Goal: Information Seeking & Learning: Learn about a topic

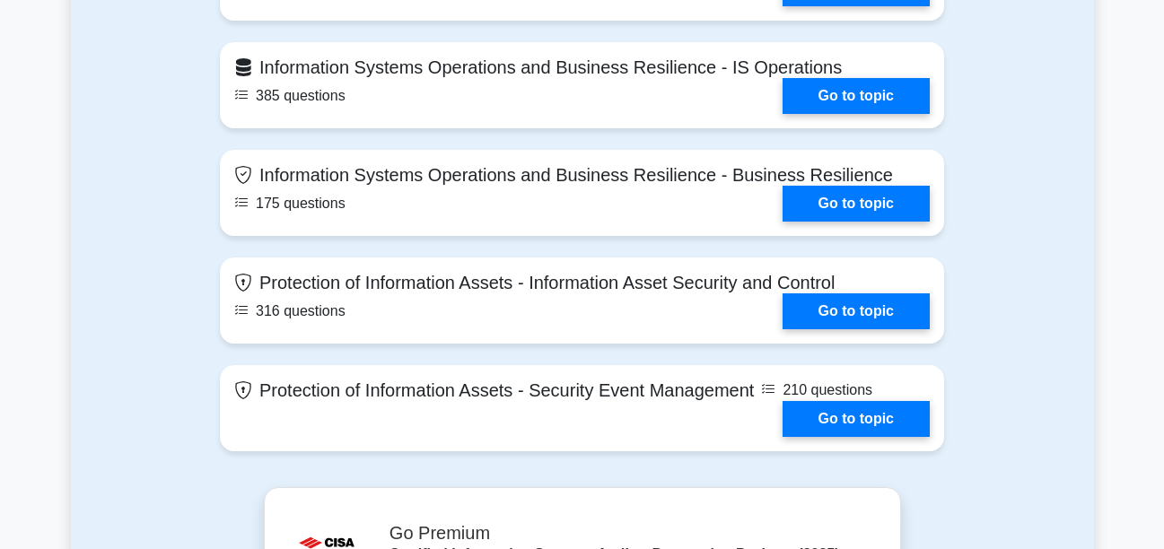
scroll to position [1627, 0]
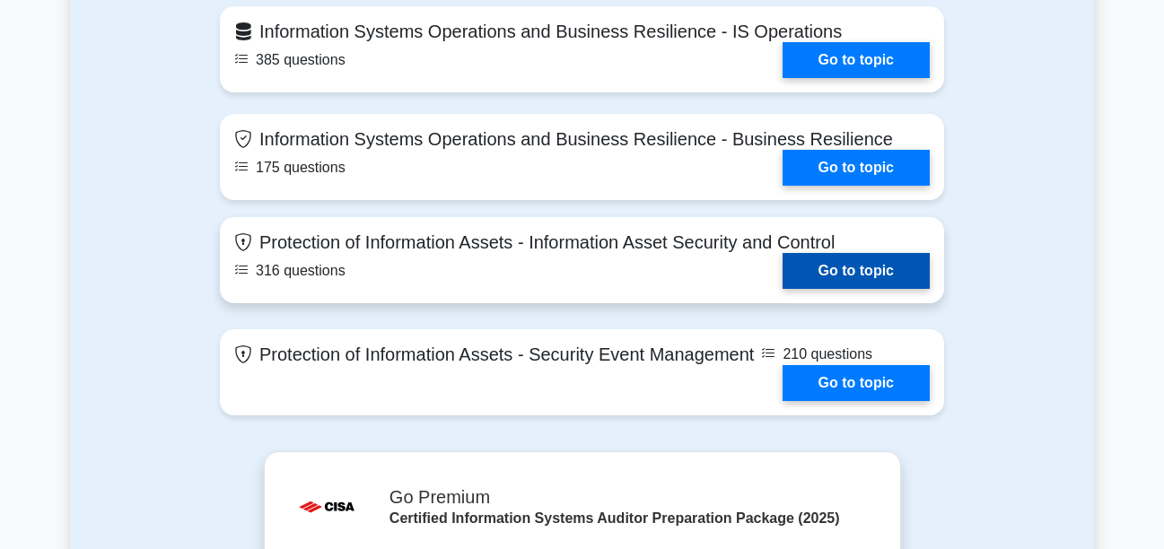
click at [883, 273] on link "Go to topic" at bounding box center [856, 271] width 147 height 36
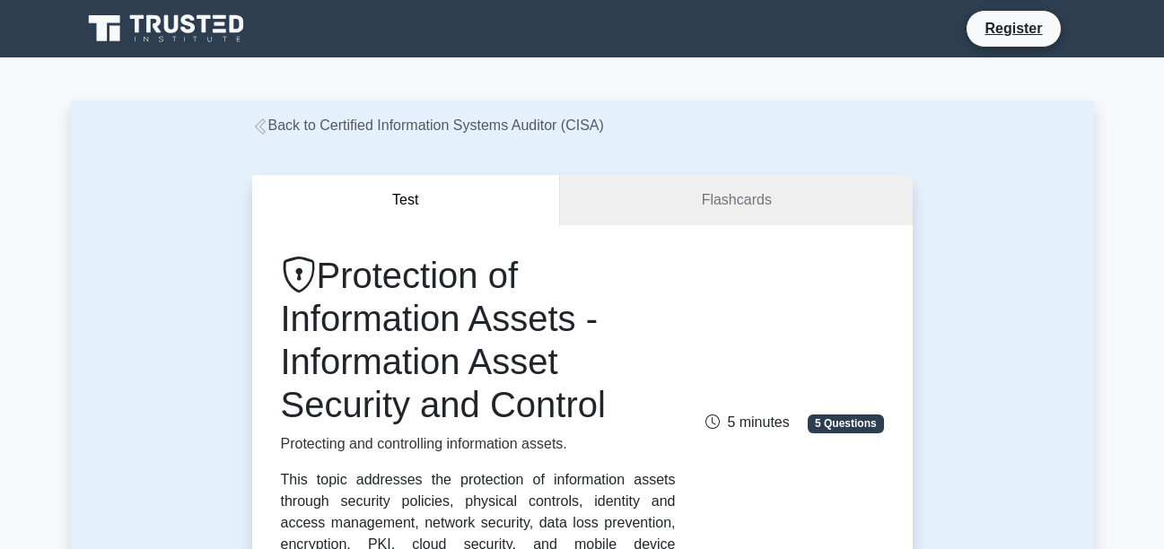
click at [403, 197] on button "Test" at bounding box center [406, 200] width 309 height 51
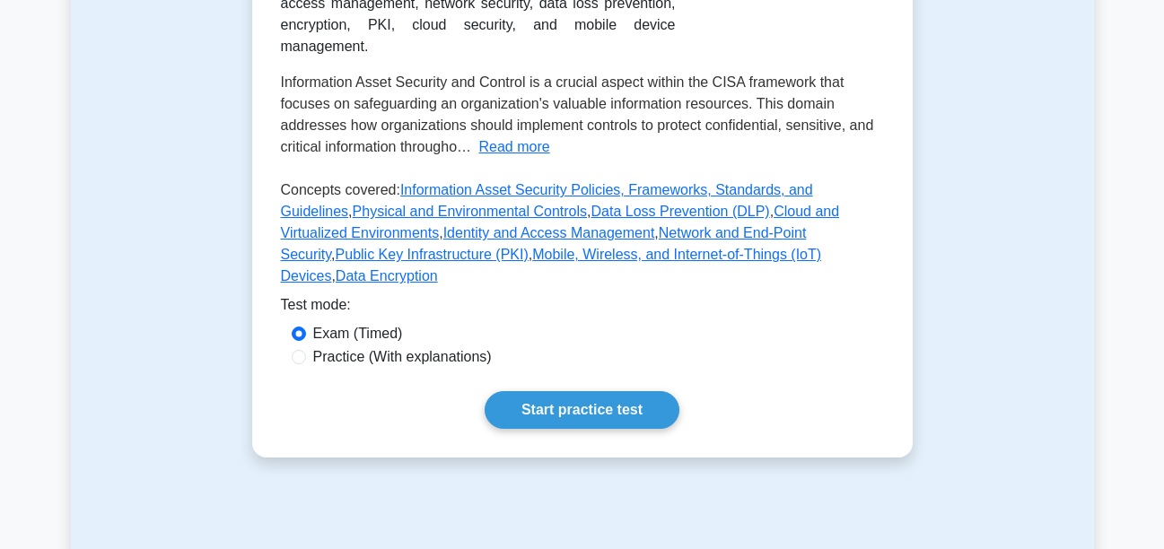
scroll to position [527, 0]
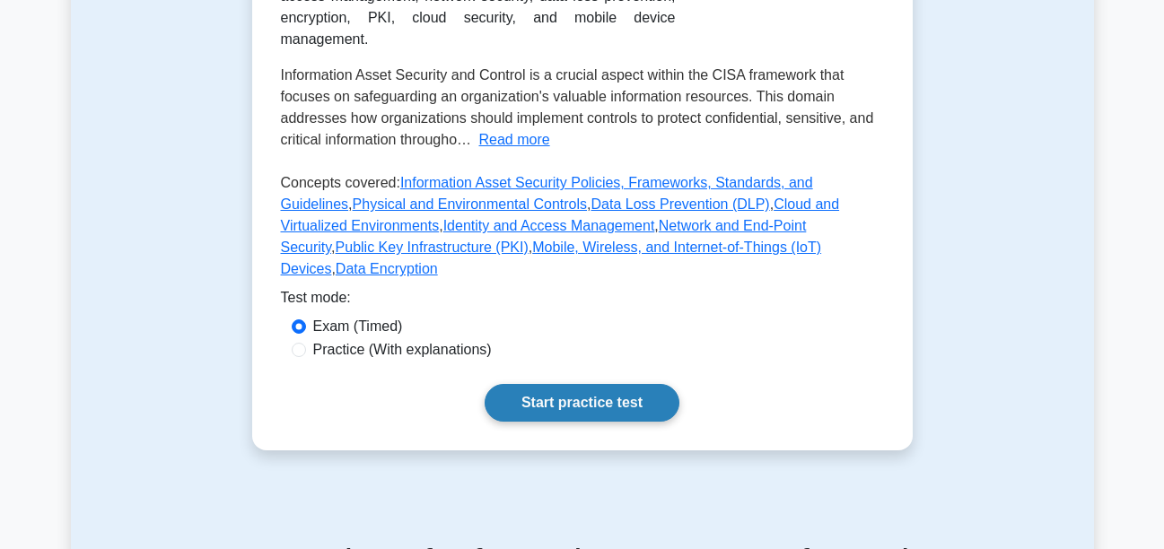
click at [591, 384] on link "Start practice test" at bounding box center [582, 403] width 195 height 38
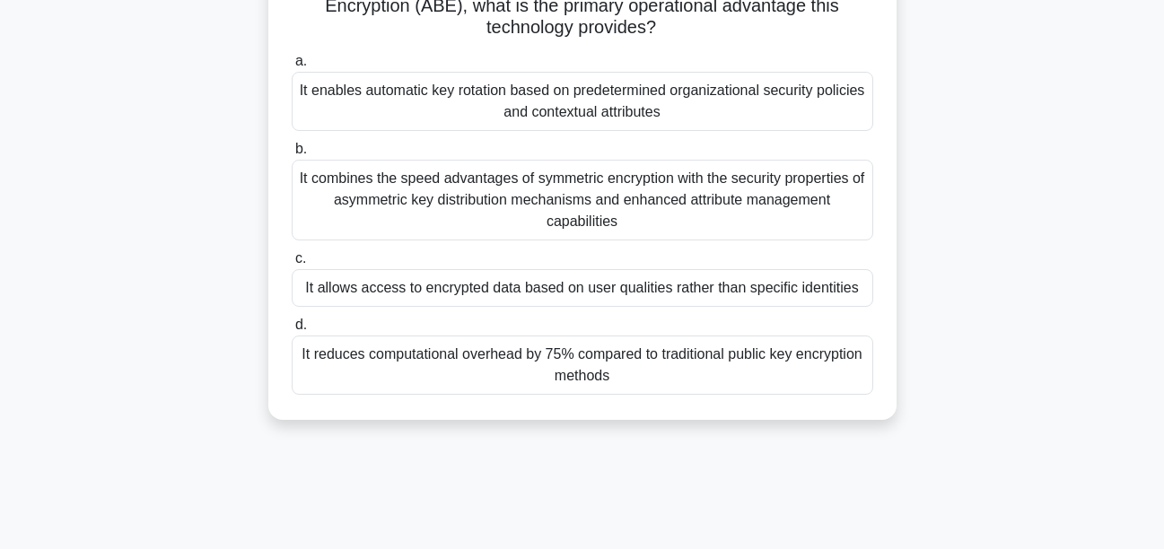
scroll to position [215, 0]
